Goal: Communication & Community: Answer question/provide support

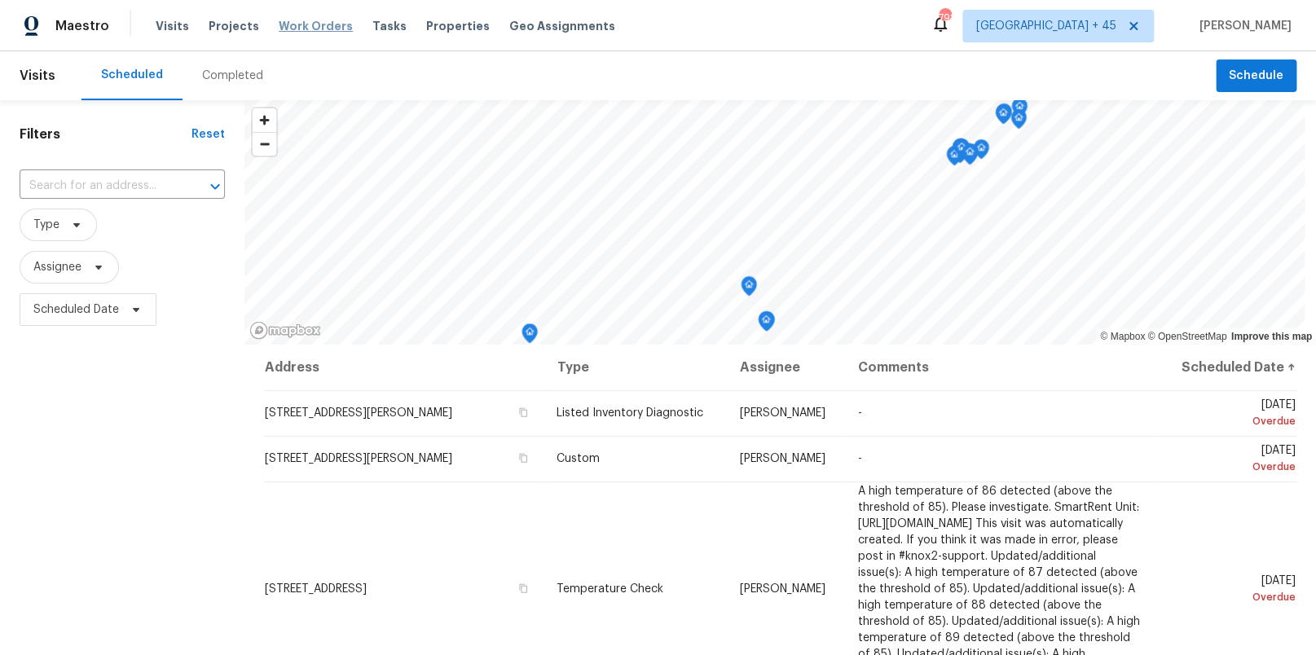
click at [286, 23] on span "Work Orders" at bounding box center [316, 26] width 74 height 16
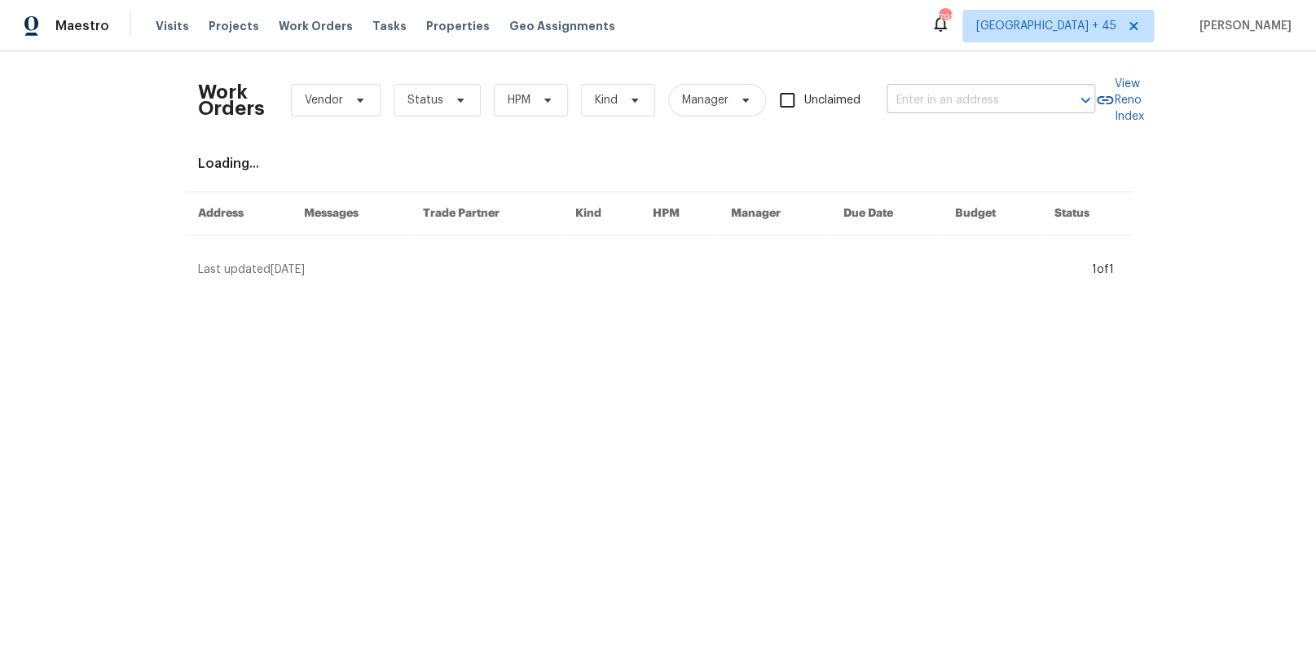
click at [936, 94] on input "text" at bounding box center [968, 100] width 163 height 25
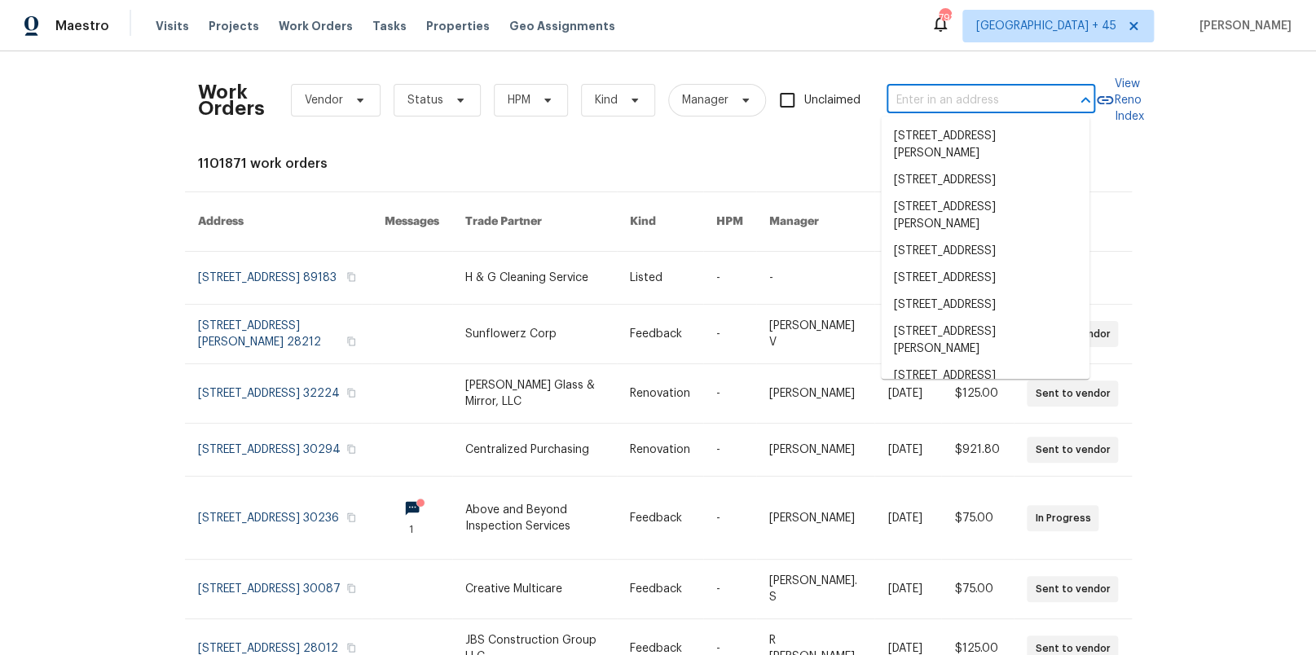
paste input "[STREET_ADDRESS]"
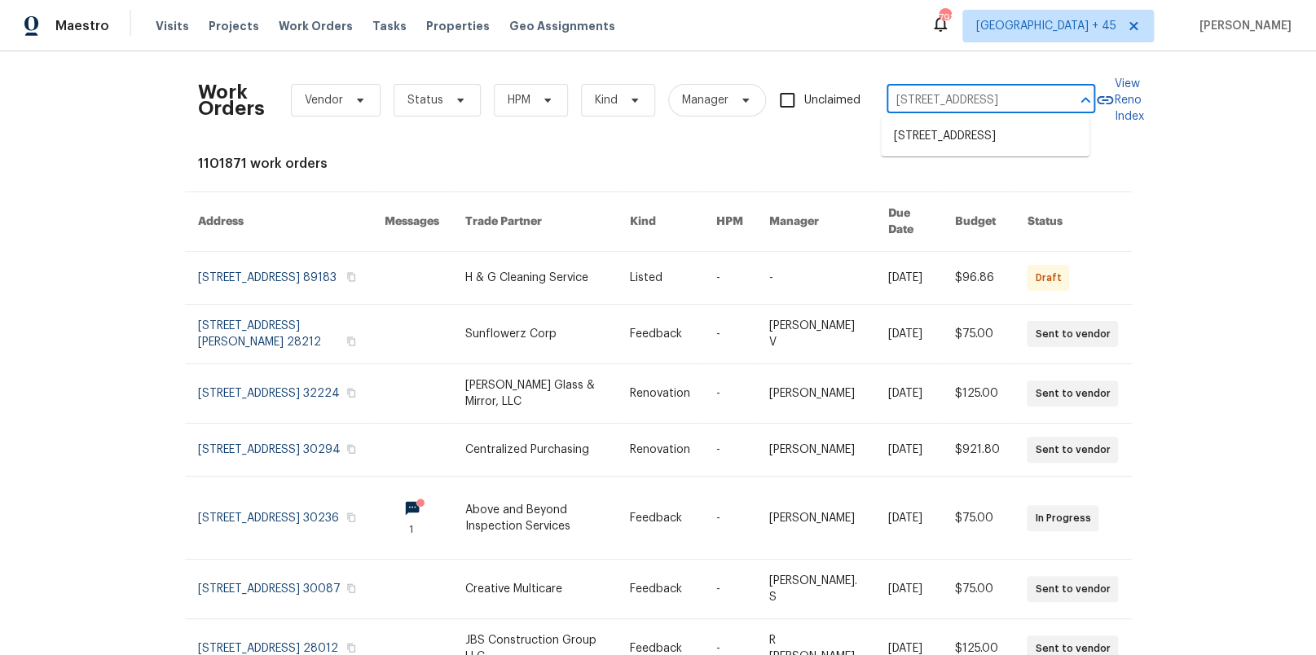
type input "[STREET_ADDRESS]"
click at [985, 150] on li "[STREET_ADDRESS]" at bounding box center [985, 136] width 209 height 27
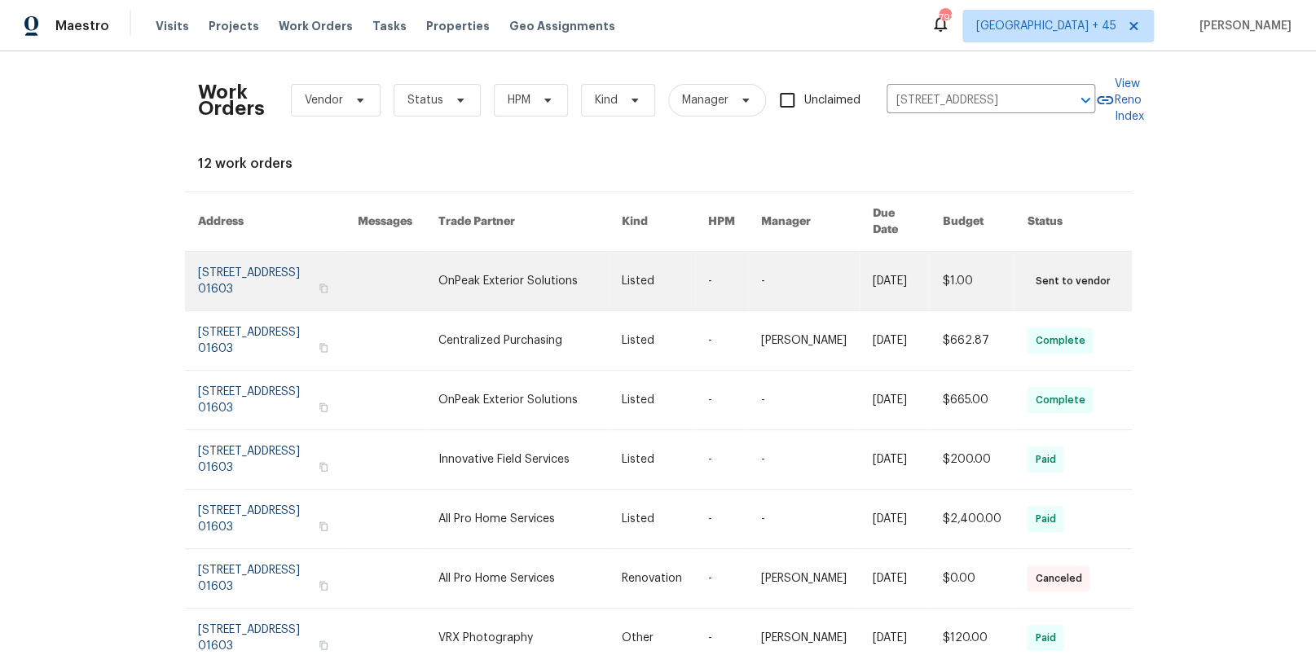
click at [237, 252] on link at bounding box center [278, 281] width 160 height 59
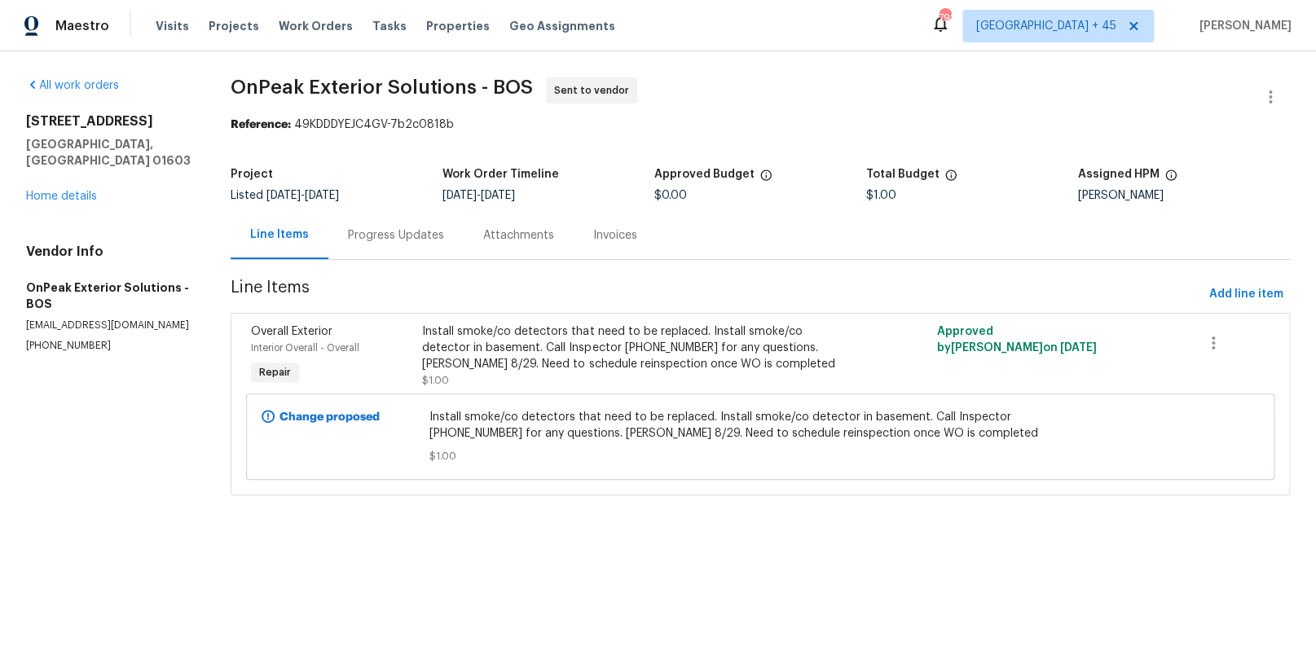
click at [415, 236] on div "Progress Updates" at bounding box center [396, 235] width 96 height 16
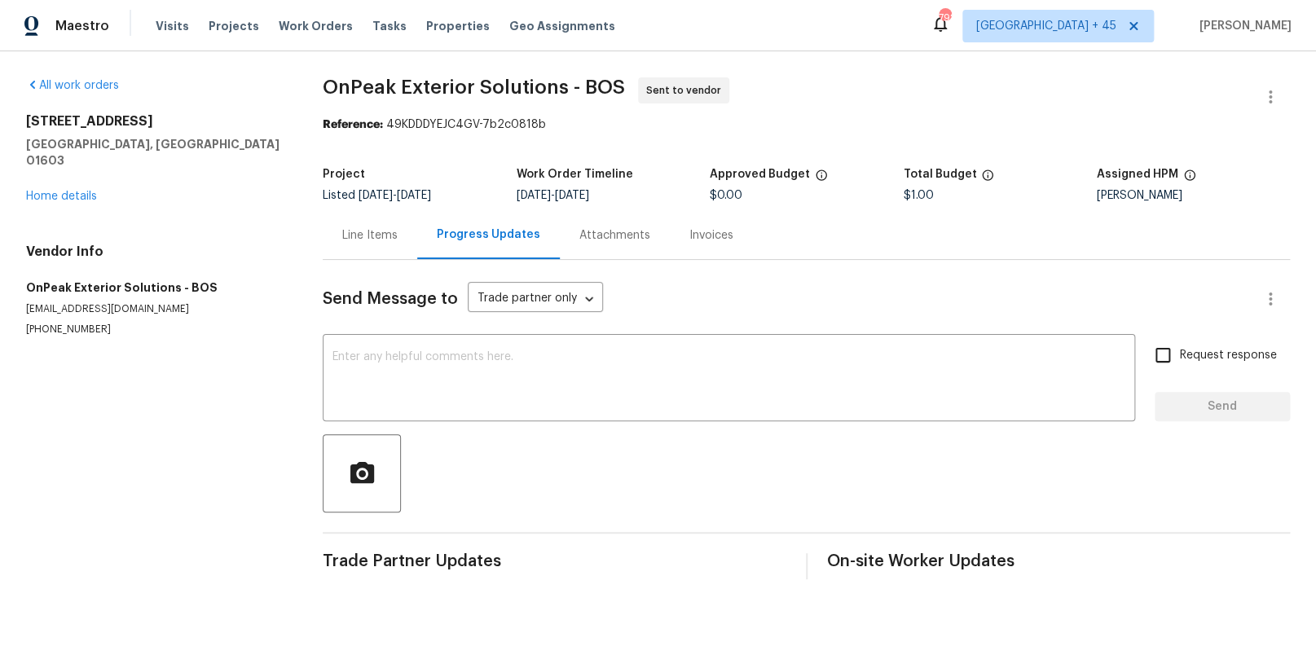
click at [359, 243] on div "Line Items" at bounding box center [369, 235] width 55 height 16
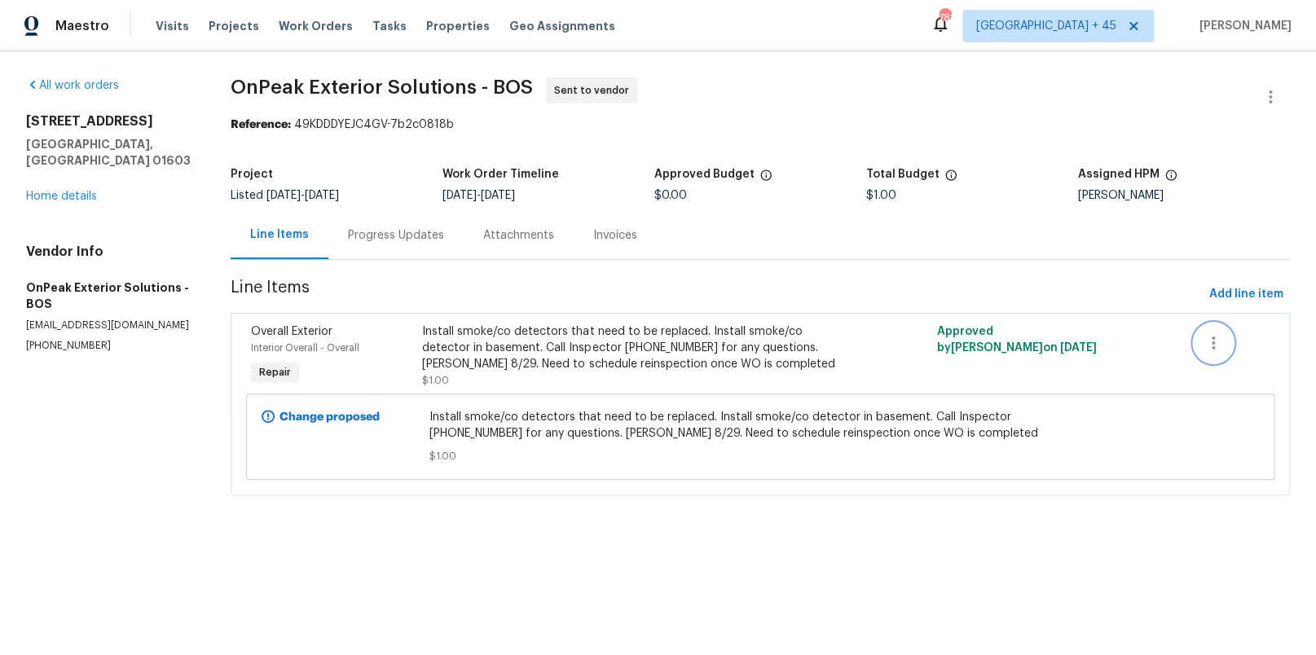
click at [1204, 337] on icon "button" at bounding box center [1214, 343] width 20 height 20
click at [1126, 278] on div at bounding box center [658, 327] width 1316 height 655
click at [627, 236] on div "Invoices" at bounding box center [615, 235] width 44 height 16
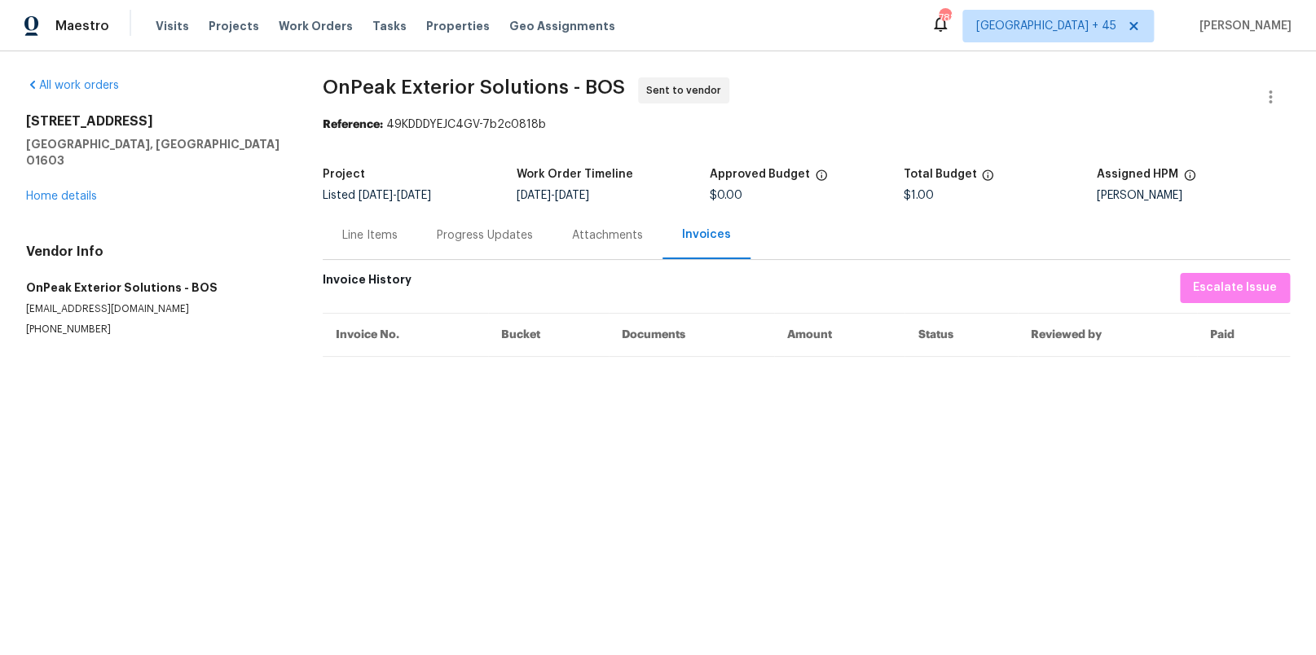
click at [586, 237] on div "Attachments" at bounding box center [607, 235] width 71 height 16
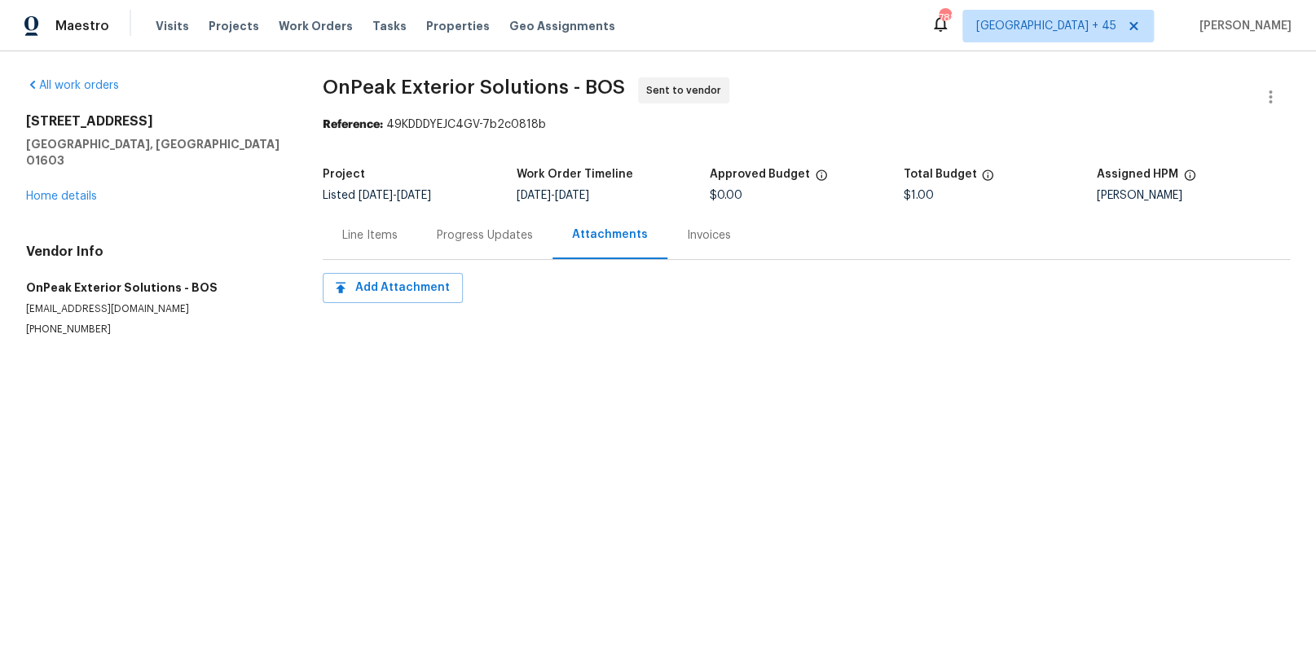
click at [505, 236] on div "Progress Updates" at bounding box center [485, 235] width 96 height 16
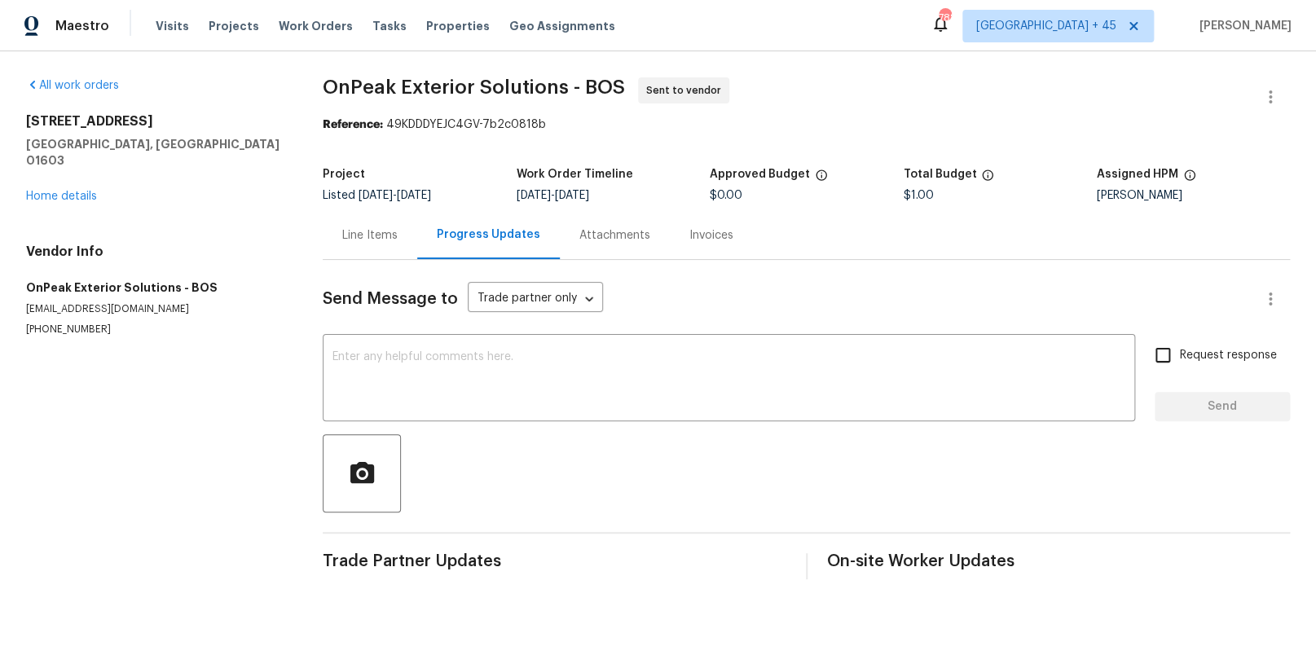
click at [364, 231] on div "Line Items" at bounding box center [369, 235] width 55 height 16
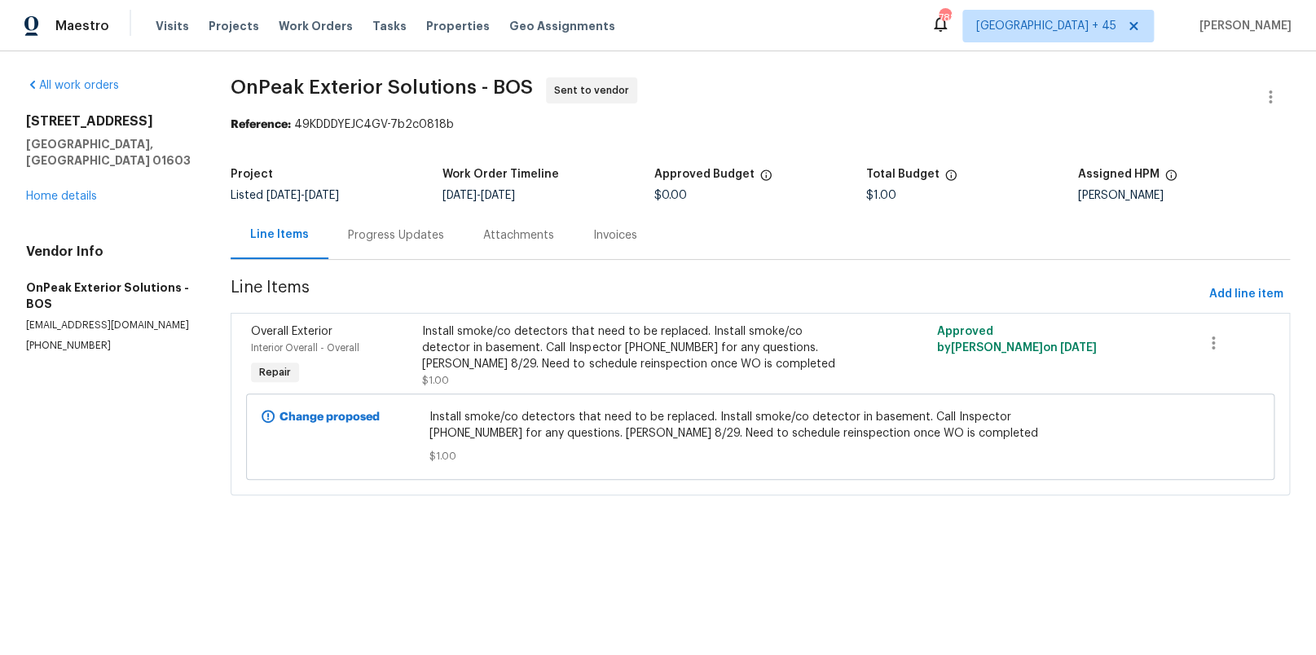
click at [409, 237] on div "Progress Updates" at bounding box center [396, 235] width 96 height 16
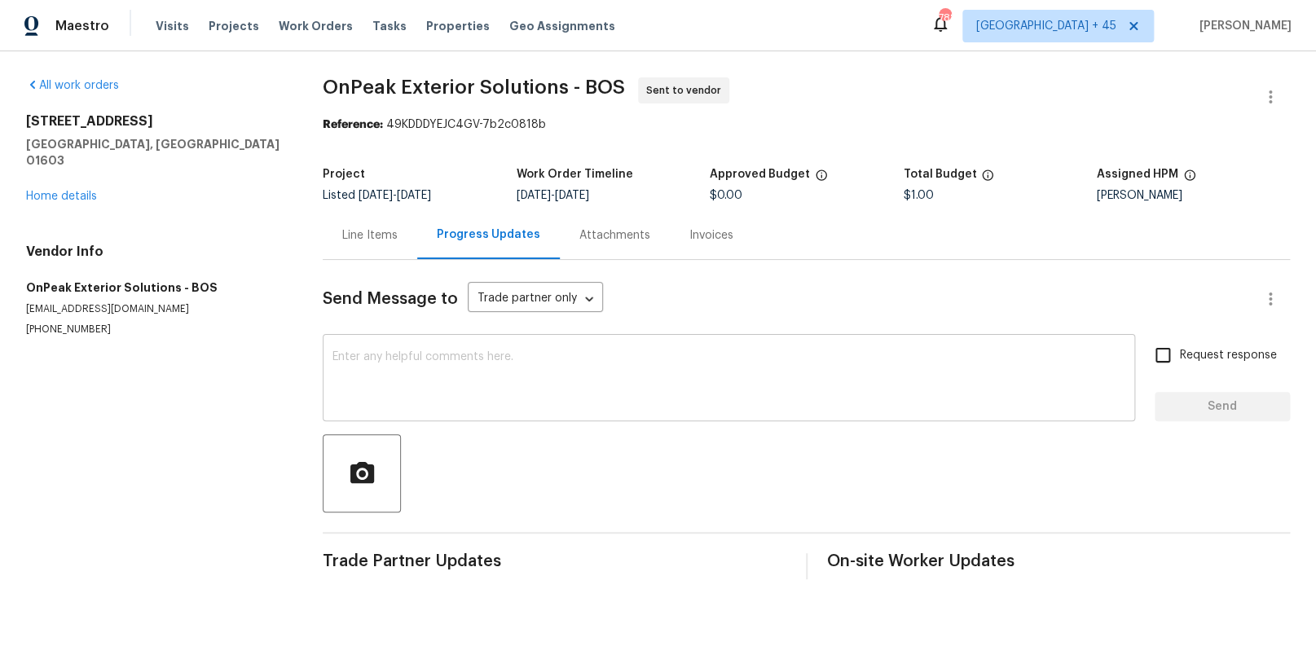
click at [410, 364] on textarea at bounding box center [729, 379] width 793 height 57
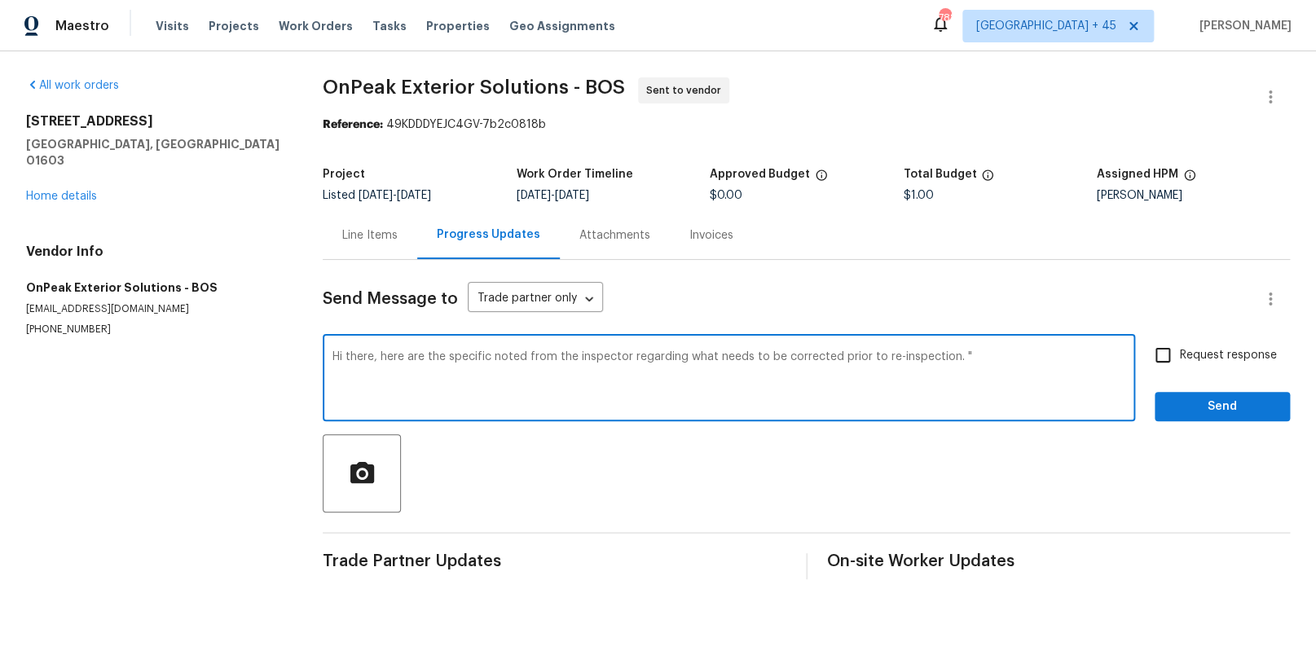
paste textarea "there are no smoke or CO detectors on the first floor. Second floor has an outd…"
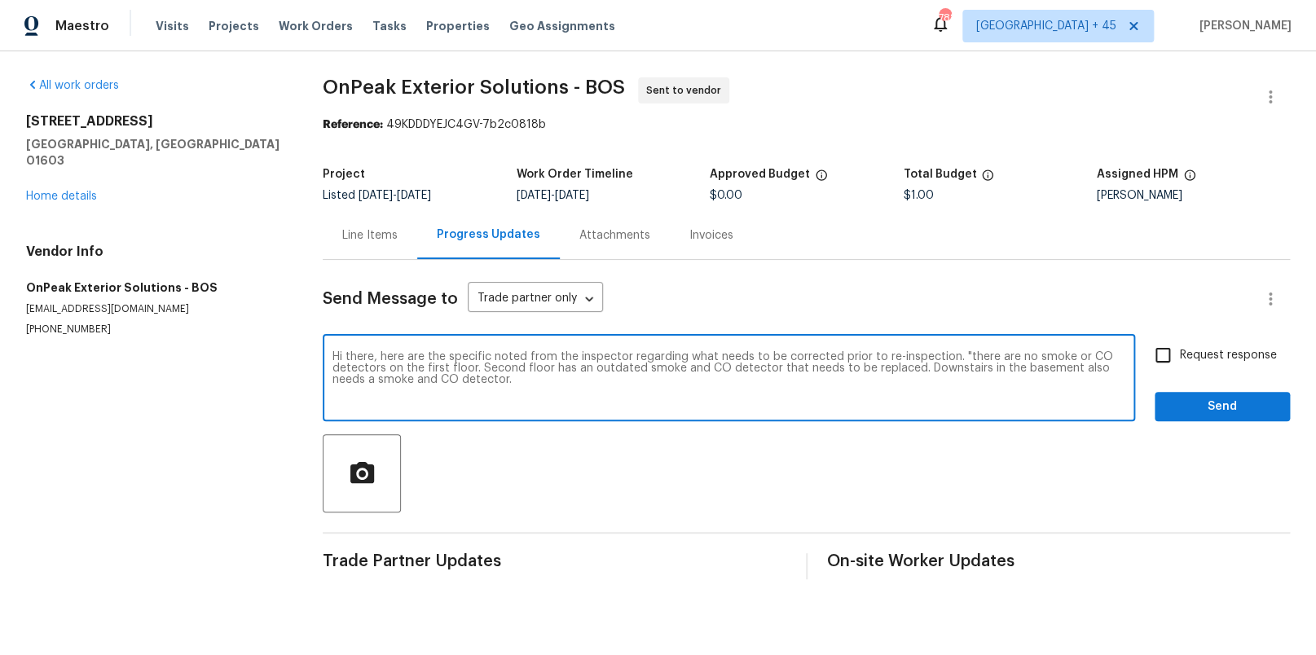
click at [962, 360] on textarea "Hi there, here are the specific noted from the inspector regarding what needs t…" at bounding box center [729, 379] width 793 height 57
click at [375, 359] on textarea "Hi there, here are the specific noted from the inspector regarding what needs t…" at bounding box center [729, 379] width 793 height 57
click at [506, 382] on textarea "Hi, here are the specific noted from the inspector regarding what needs to be c…" at bounding box center [729, 379] width 793 height 57
type textarea "Hi, here are the specific noted from the inspector regarding what needs to be c…"
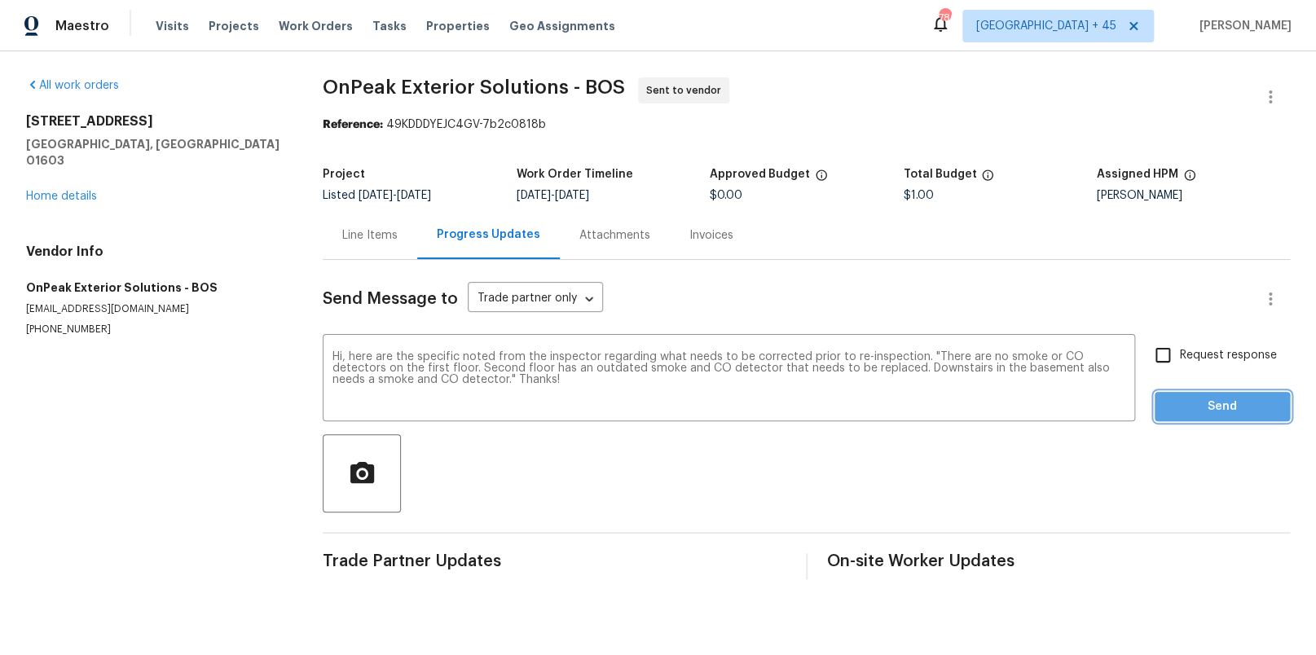
click at [1201, 410] on span "Send" at bounding box center [1222, 407] width 109 height 20
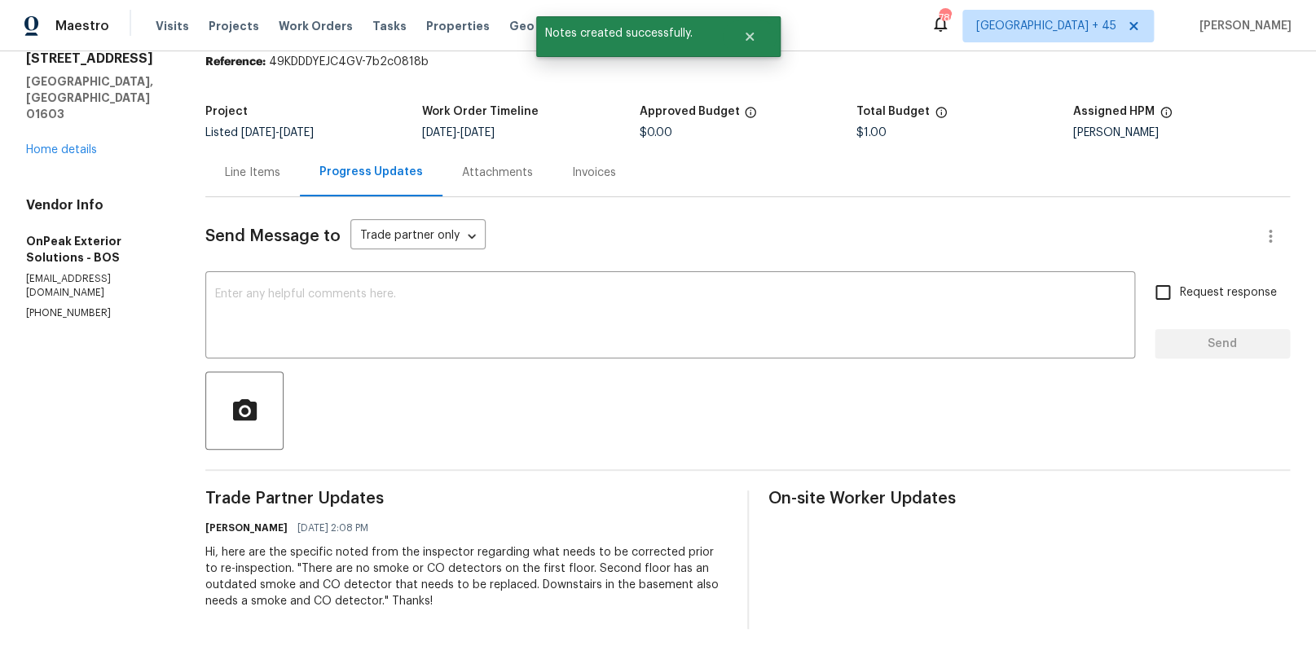
scroll to position [75, 0]
click at [425, 564] on div "Hi, here are the specific noted from the inspector regarding what needs to be c…" at bounding box center [466, 576] width 522 height 65
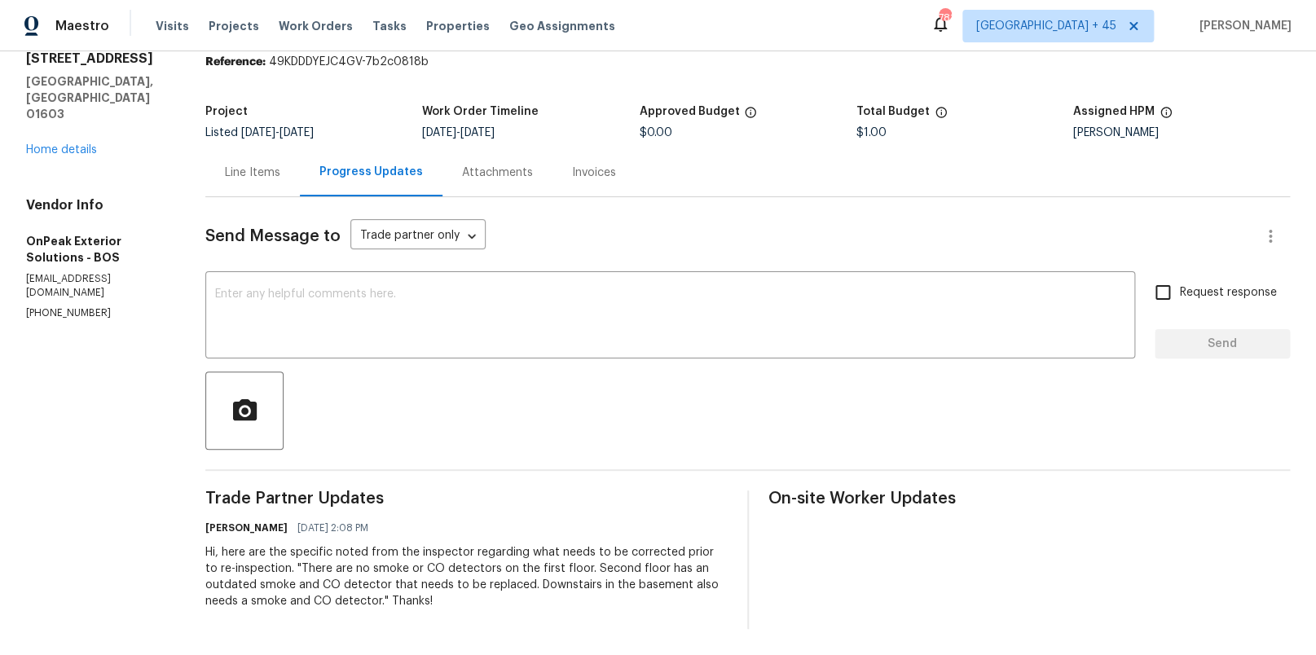
scroll to position [64, 0]
